Goal: Use online tool/utility: Utilize a website feature to perform a specific function

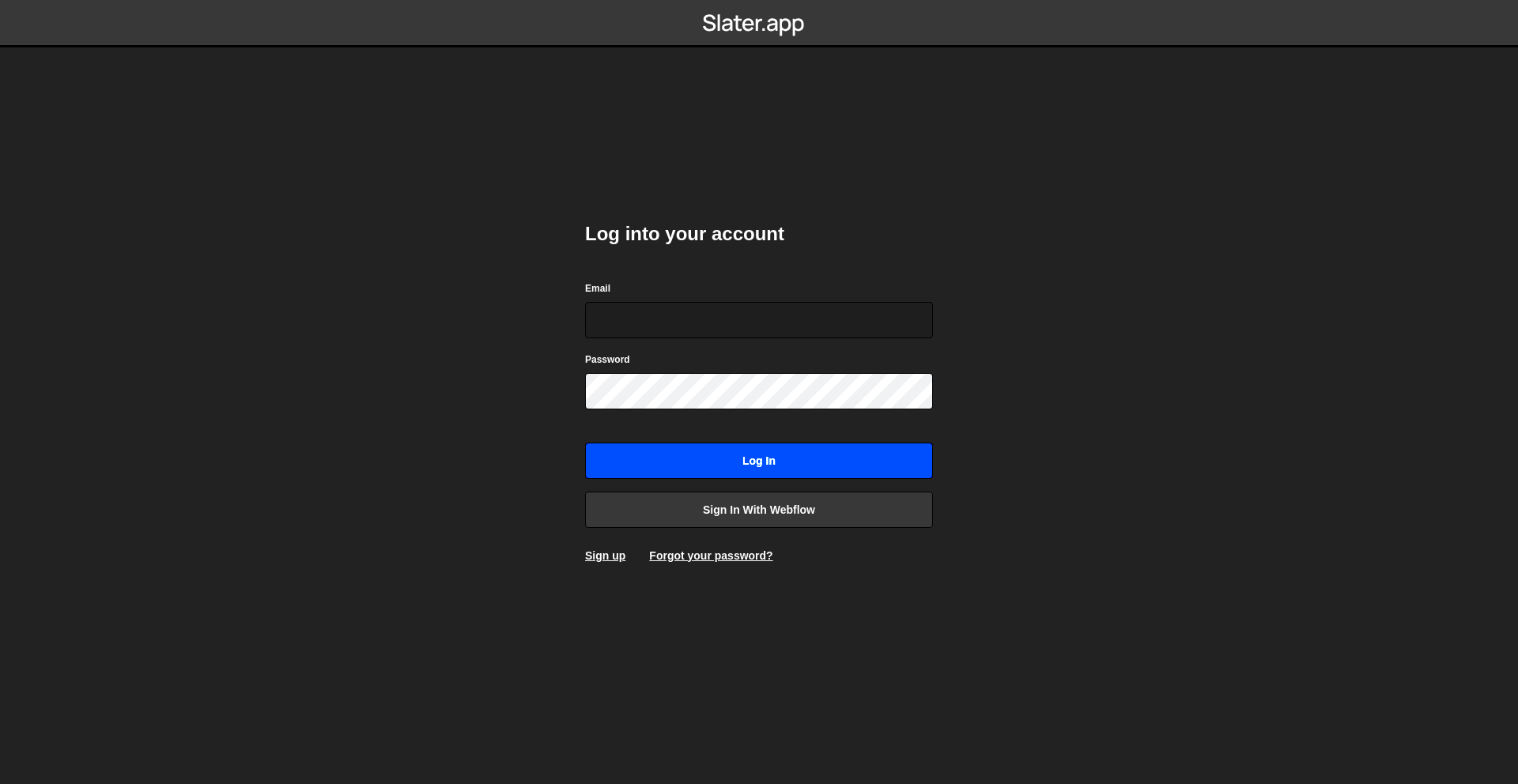
type input "[PERSON_NAME][EMAIL_ADDRESS][DOMAIN_NAME]"
click at [765, 464] on input "Log in" at bounding box center [759, 461] width 348 height 36
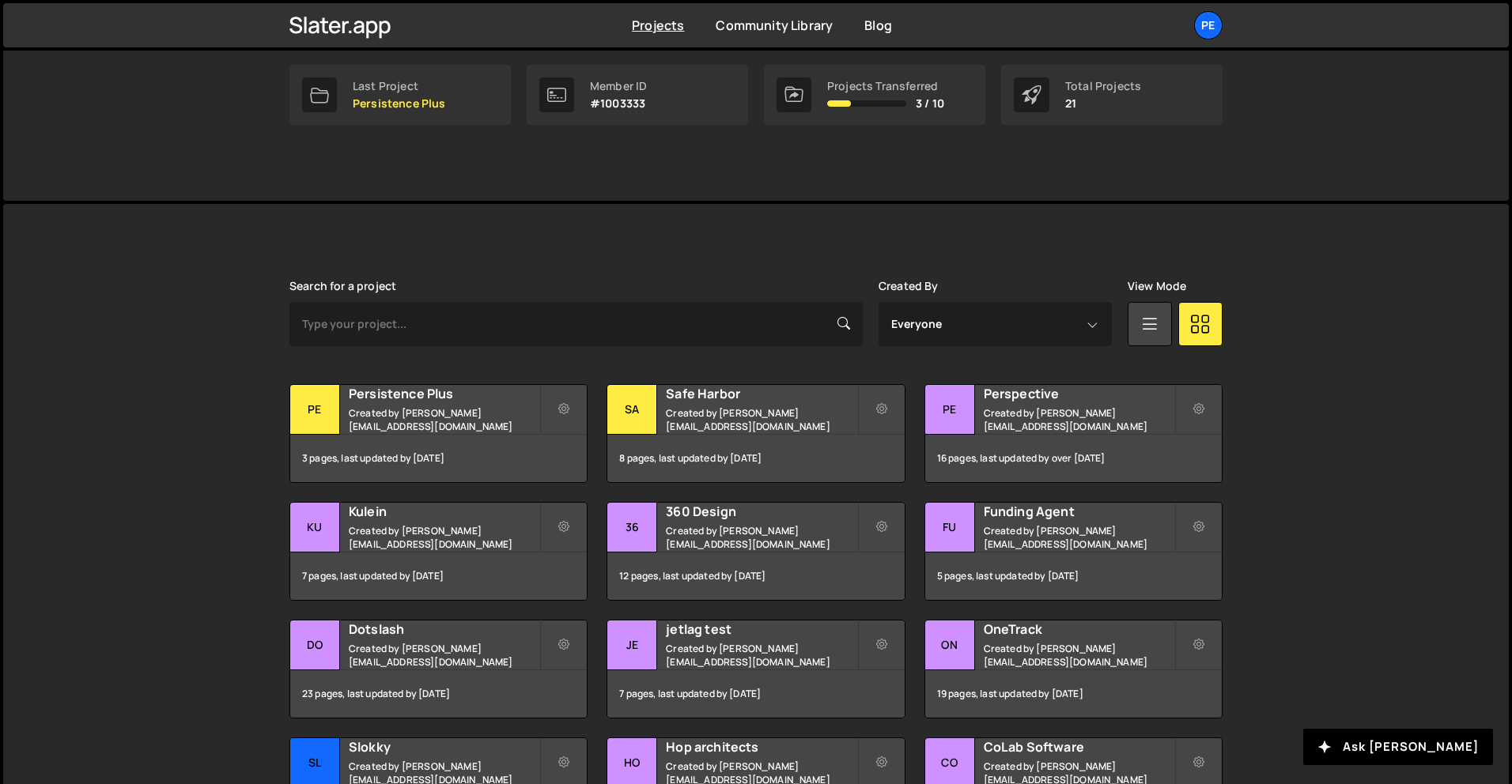
scroll to position [361, 0]
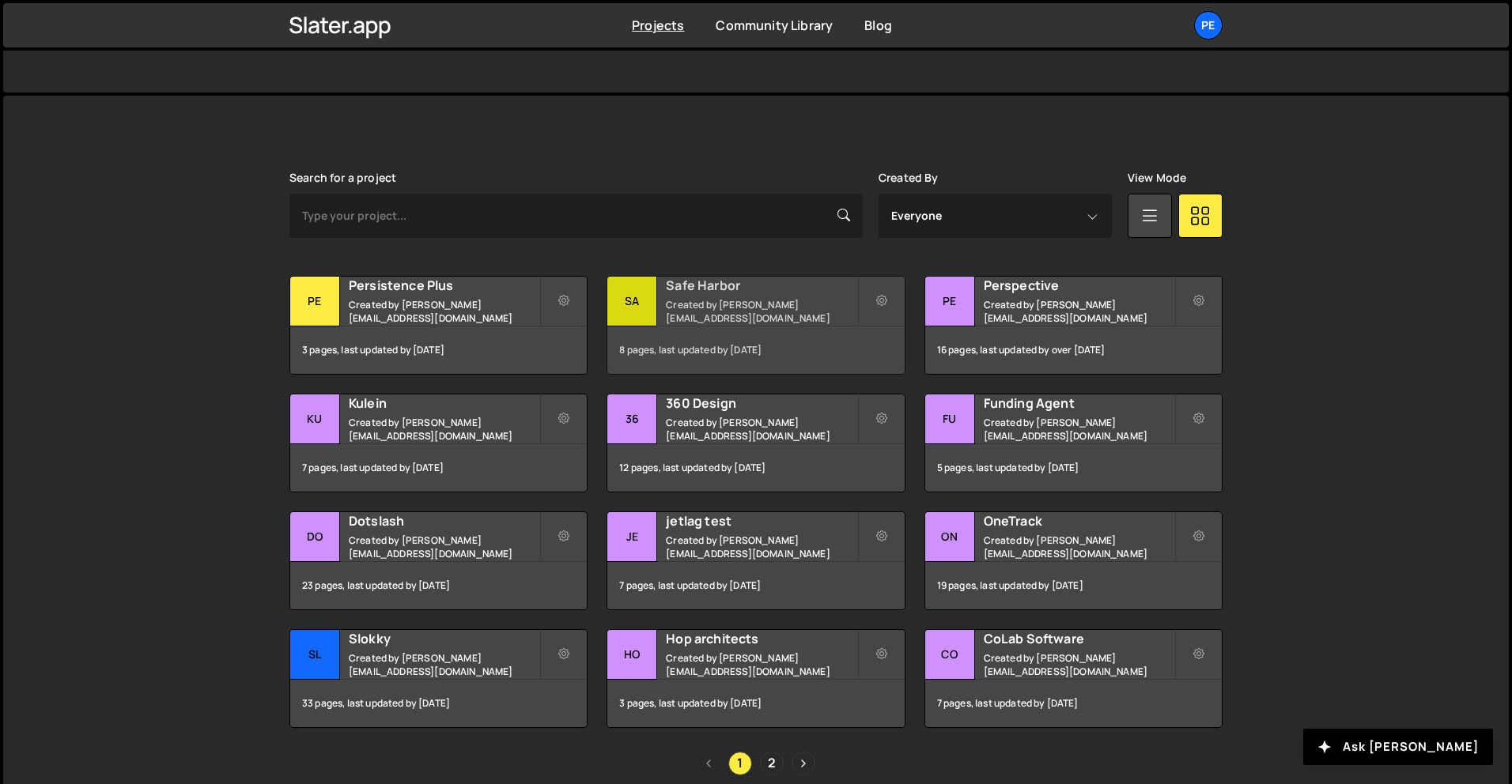
click at [751, 305] on small "Created by rory@perspective.design" at bounding box center [762, 311] width 191 height 26
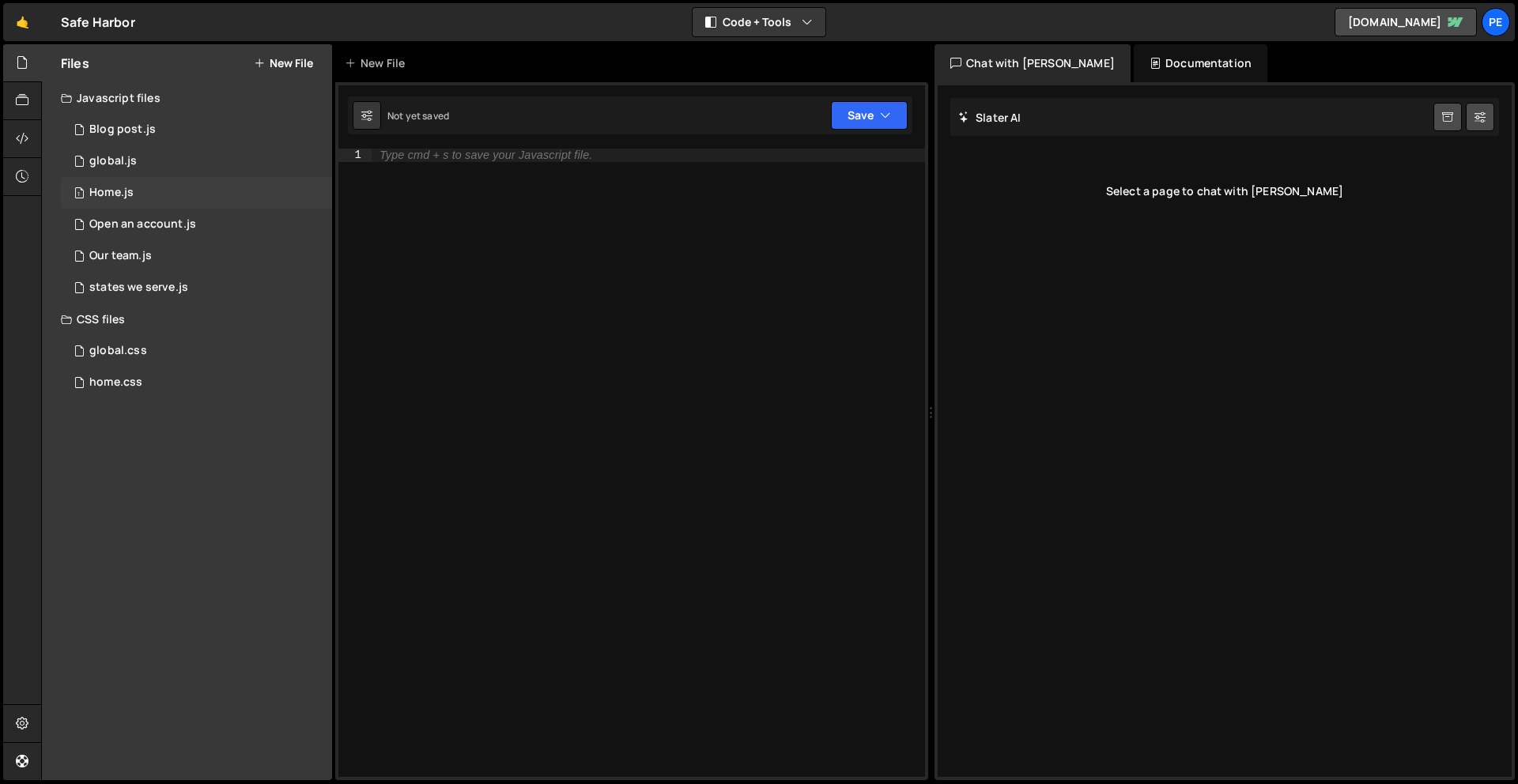
click at [111, 183] on div "1 Home.js 0" at bounding box center [196, 192] width 271 height 31
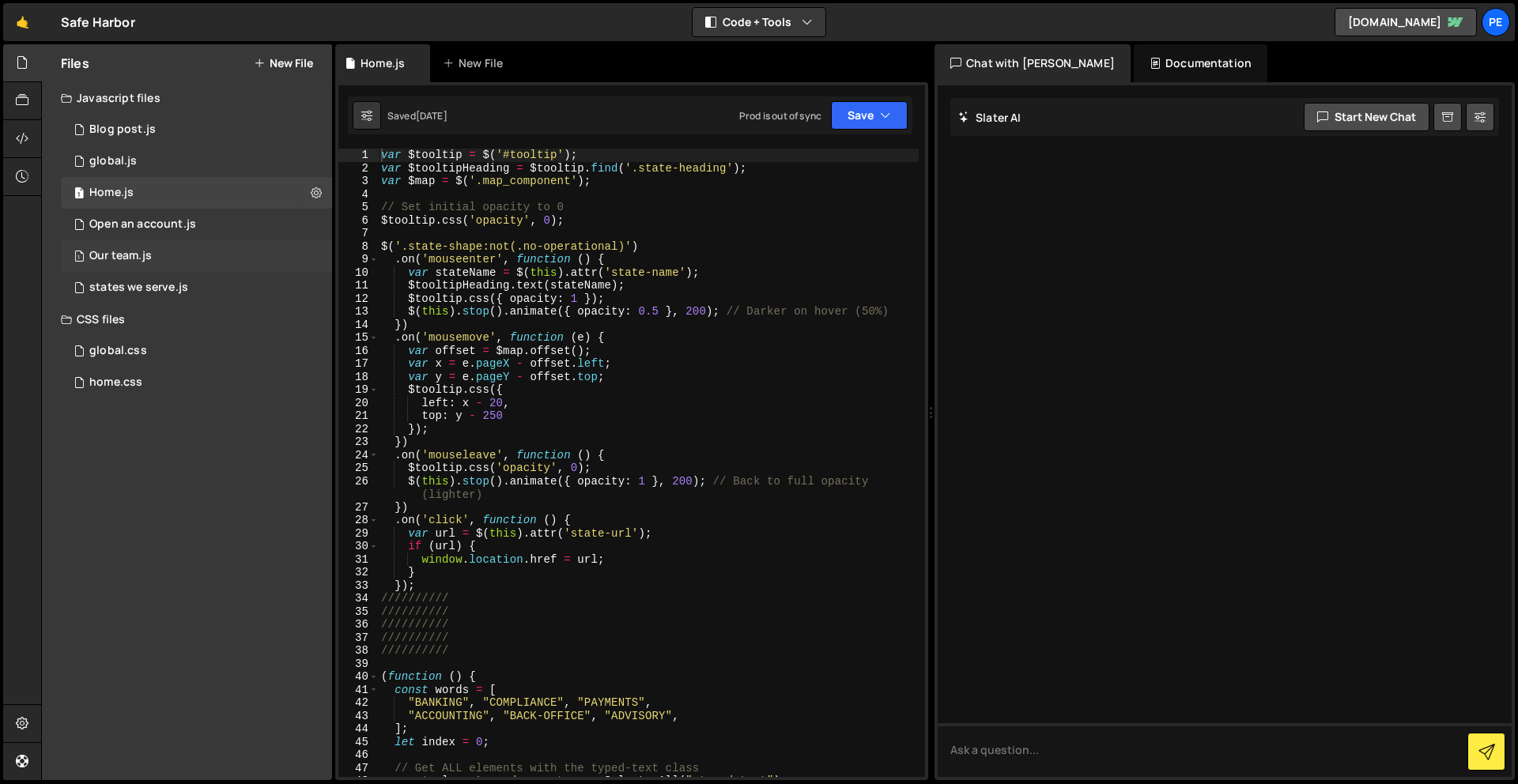
click at [133, 254] on div "Our team.js" at bounding box center [121, 256] width 62 height 14
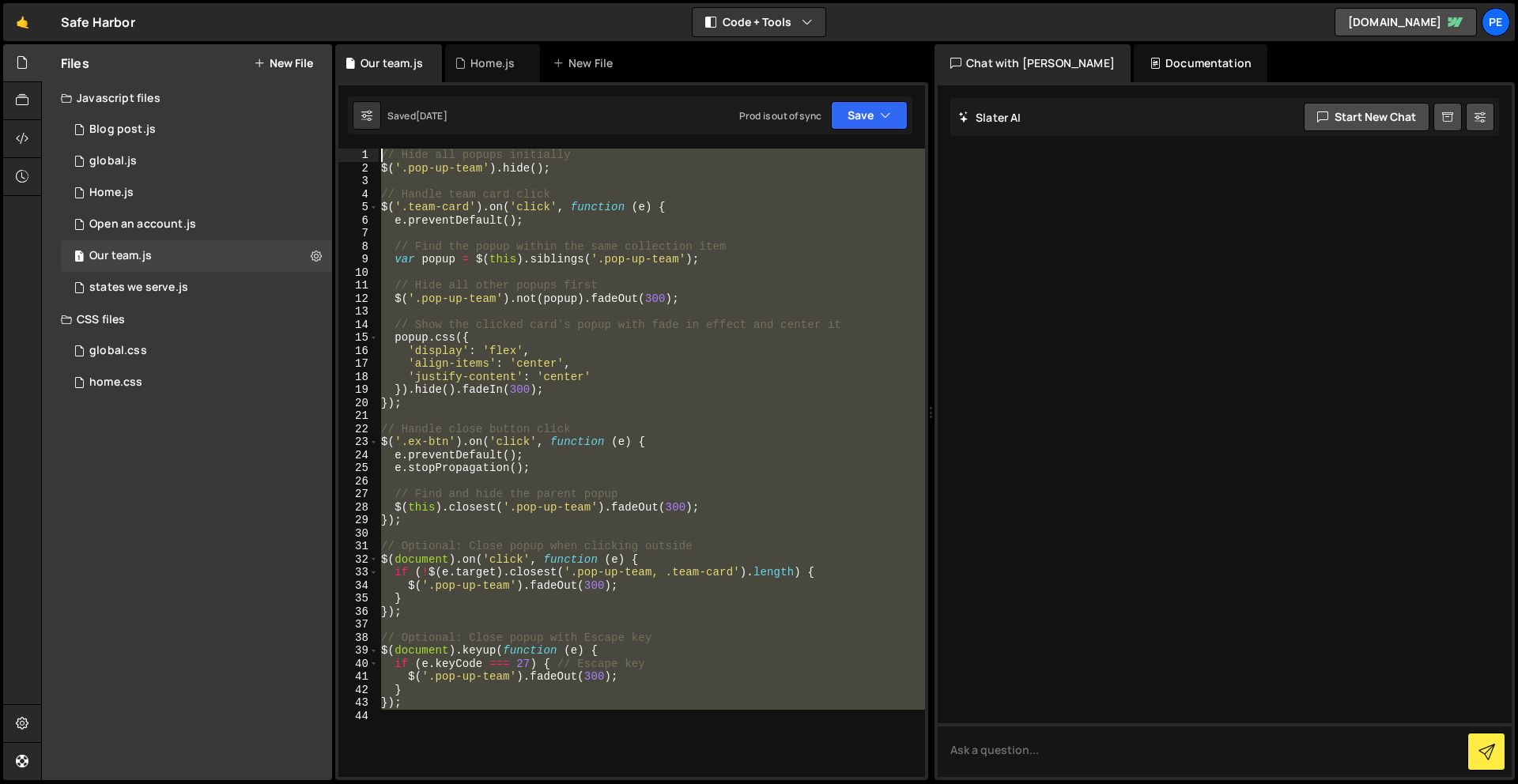
drag, startPoint x: 475, startPoint y: 725, endPoint x: 379, endPoint y: 97, distance: 635.3
click at [379, 97] on div "Debug Explain Copy Our team.js Home.js New File Saved [DATE] Prod is out of syn…" at bounding box center [632, 413] width 593 height 737
type textarea "// Hide all popups initially $('.pop-up-team').hide();"
click at [520, 618] on div "// Hide all popups initially $ ( '.pop-up-team' ) . hide ( ) ; // Handle team c…" at bounding box center [651, 462] width 547 height 628
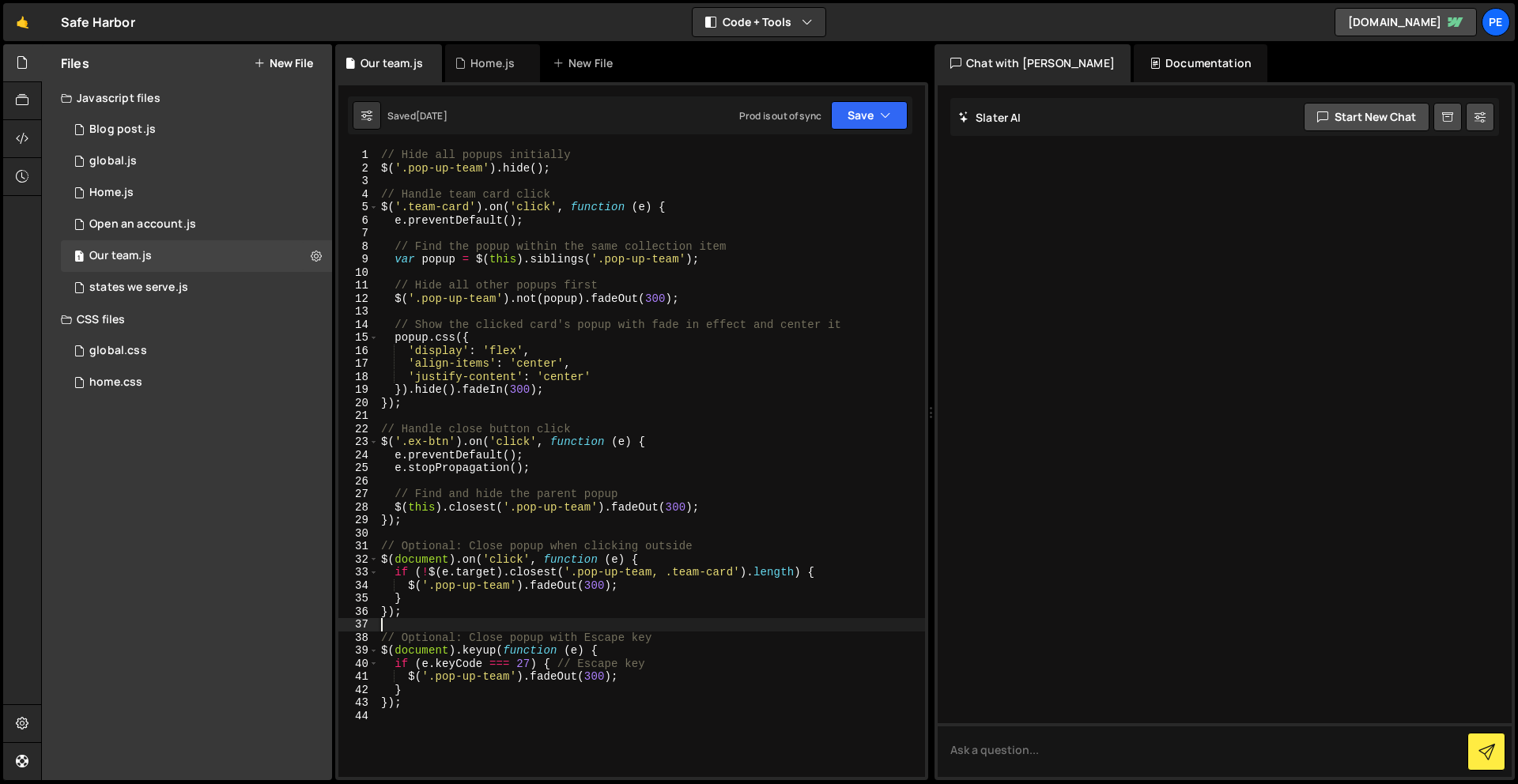
click at [475, 718] on div "// Hide all popups initially $ ( '.pop-up-team' ) . hide ( ) ; // Handle team c…" at bounding box center [651, 475] width 547 height 655
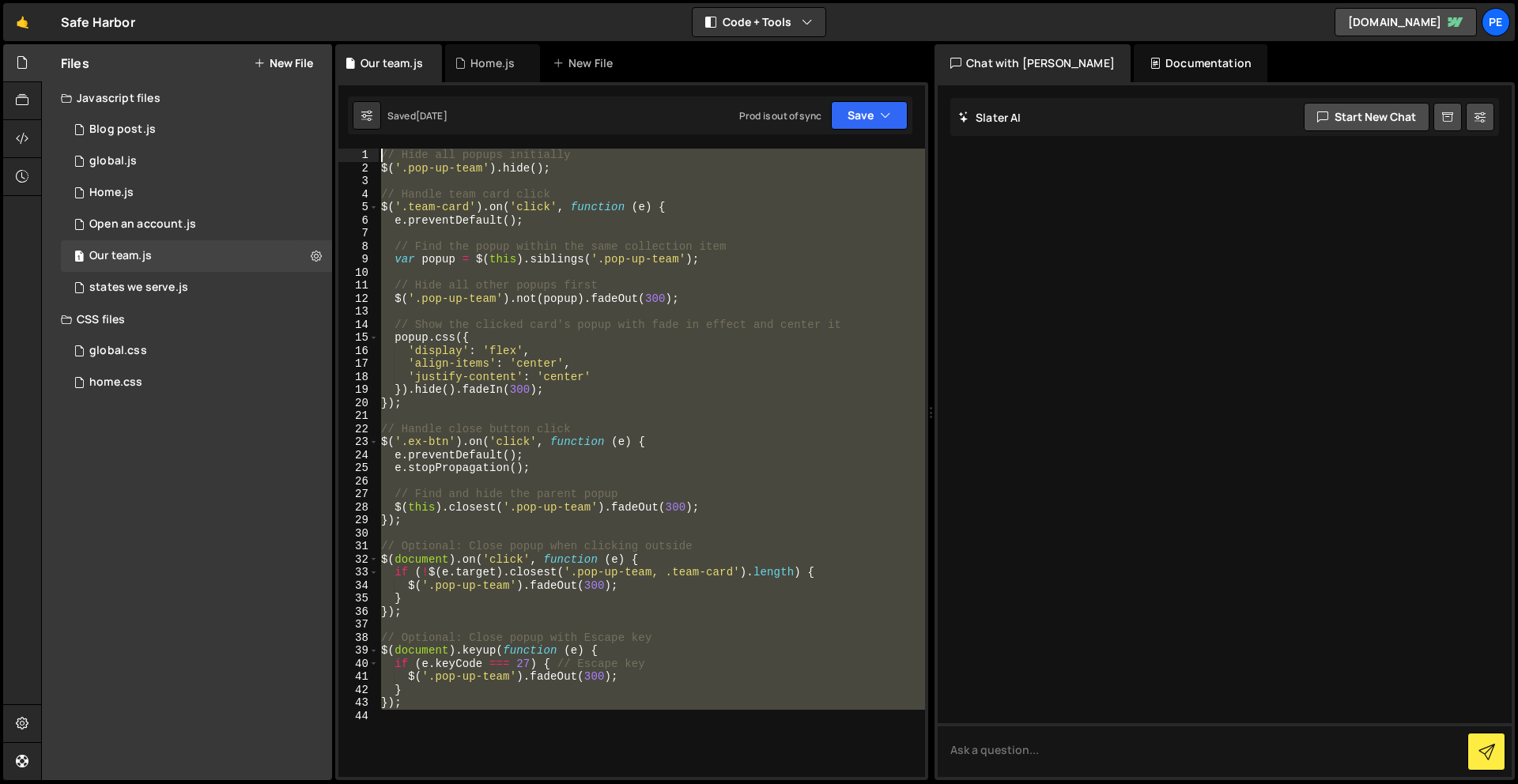
drag, startPoint x: 471, startPoint y: 720, endPoint x: 304, endPoint y: -70, distance: 807.5
click at [304, 0] on html "Projects [GEOGRAPHIC_DATA] Blog Pe Your current team is Perspective 1 Projects …" at bounding box center [759, 392] width 1518 height 784
paste textarea "}"
type textarea "});"
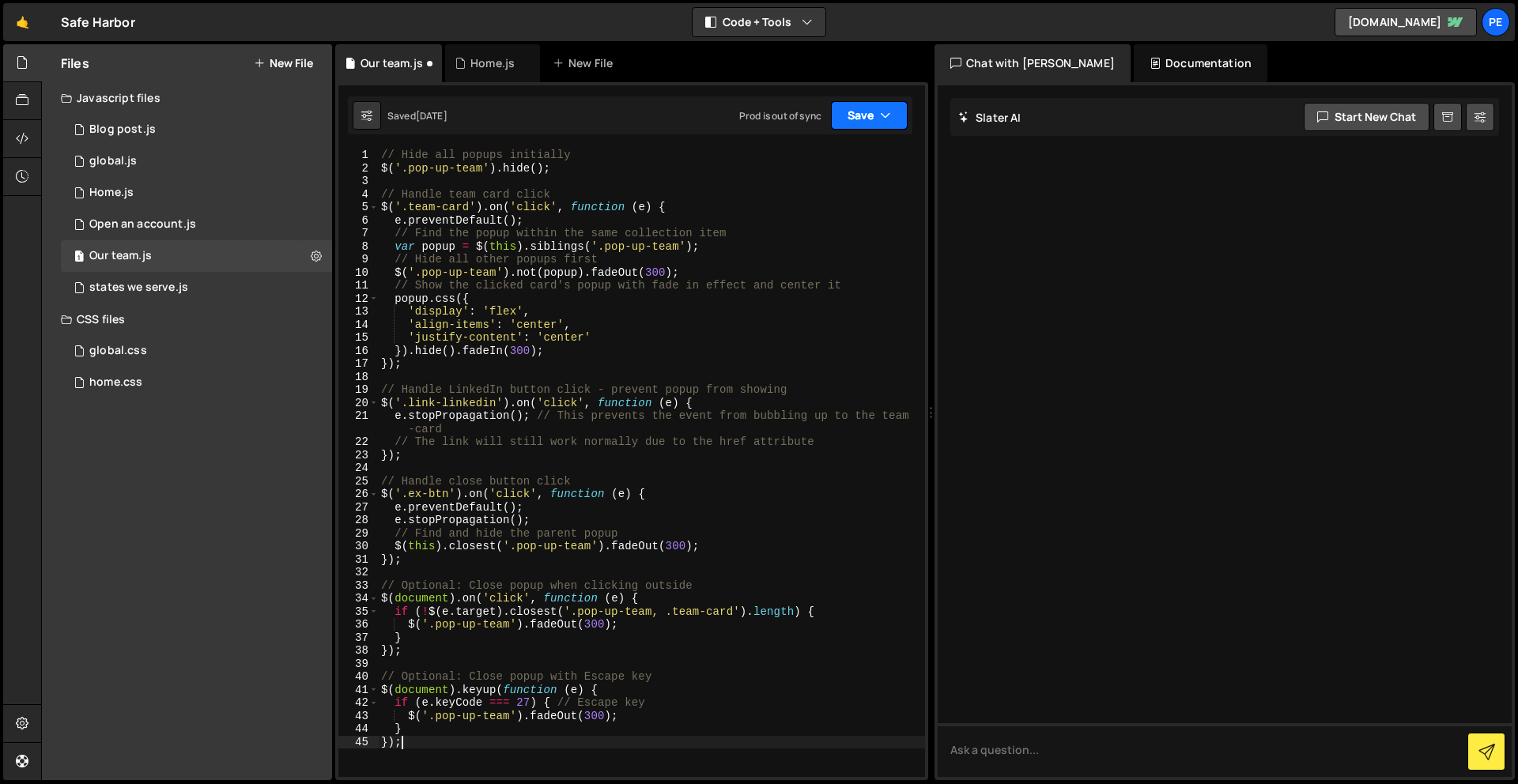
click at [860, 119] on button "Save" at bounding box center [868, 115] width 77 height 28
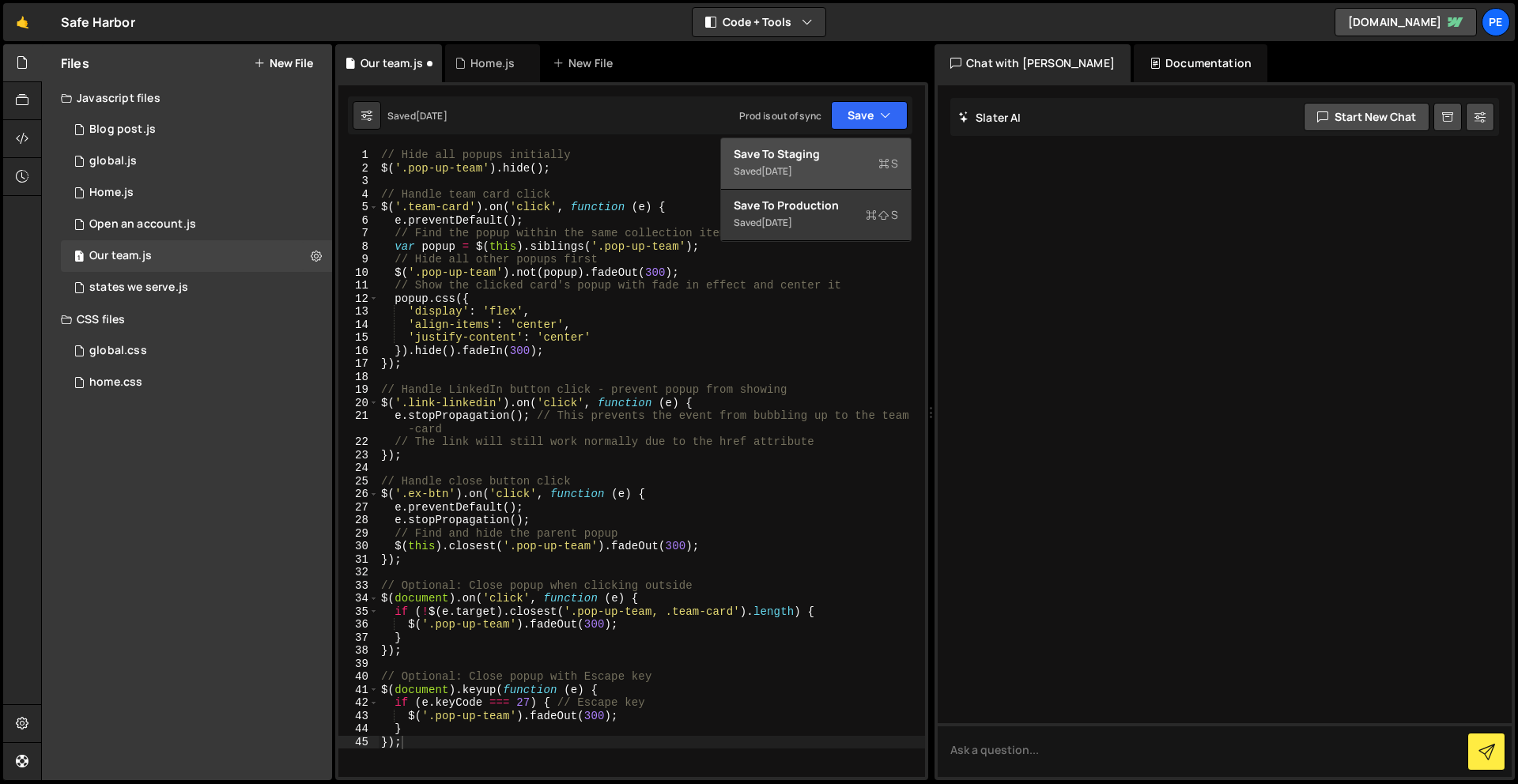
click at [842, 157] on div "Save to Staging S" at bounding box center [815, 154] width 164 height 16
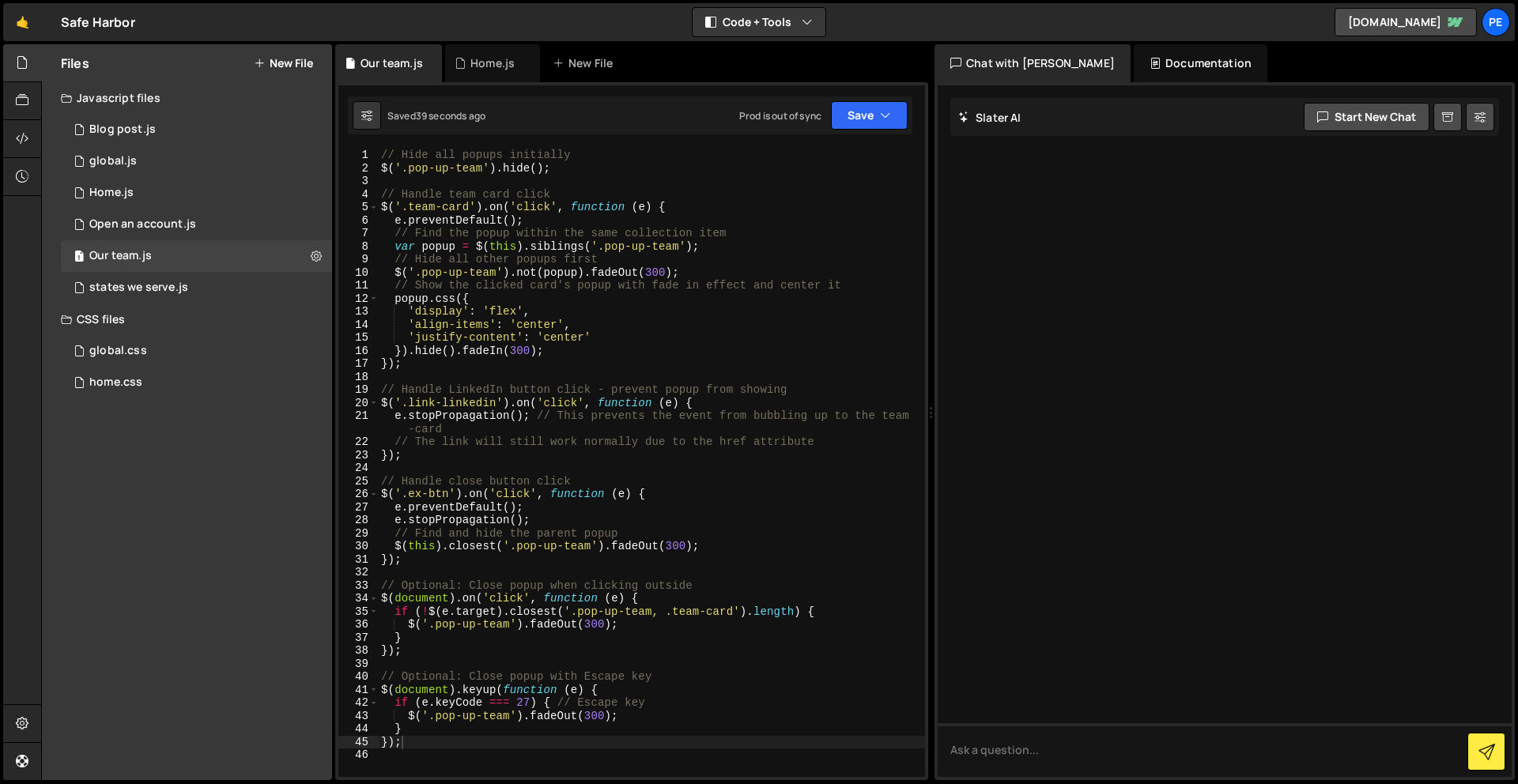
scroll to position [111, 0]
